Goal: Information Seeking & Learning: Learn about a topic

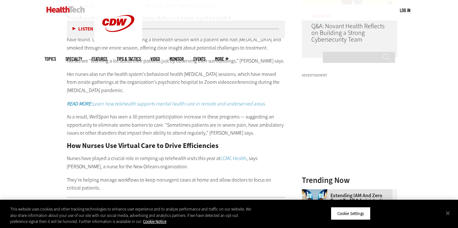
scroll to position [574, 0]
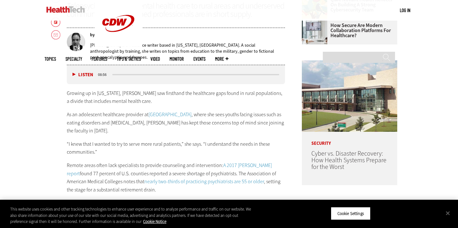
scroll to position [317, 0]
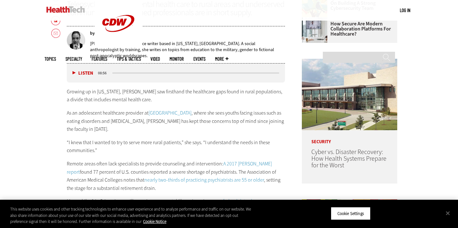
click at [184, 139] on p "“I knew that I wanted to try to serve more rural patients,” she says. “I unders…" at bounding box center [176, 147] width 218 height 16
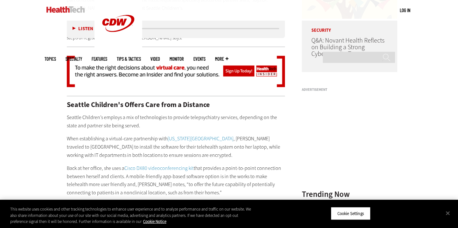
scroll to position [633, 0]
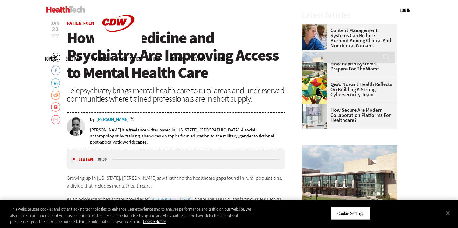
scroll to position [232, 0]
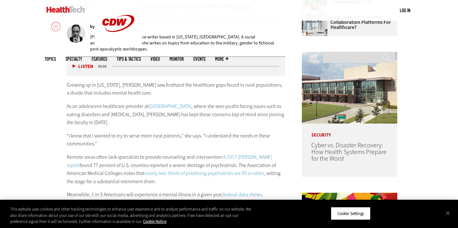
scroll to position [326, 0]
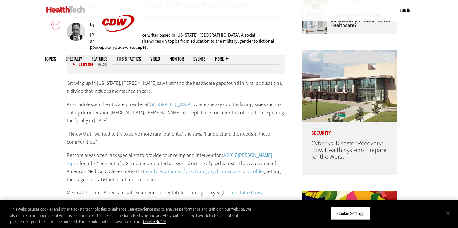
click at [450, 213] on button "Close" at bounding box center [448, 213] width 14 height 14
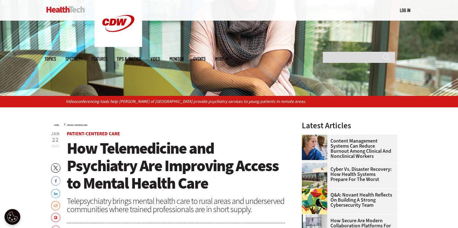
scroll to position [143, 0]
